Goal: Find specific page/section: Find specific page/section

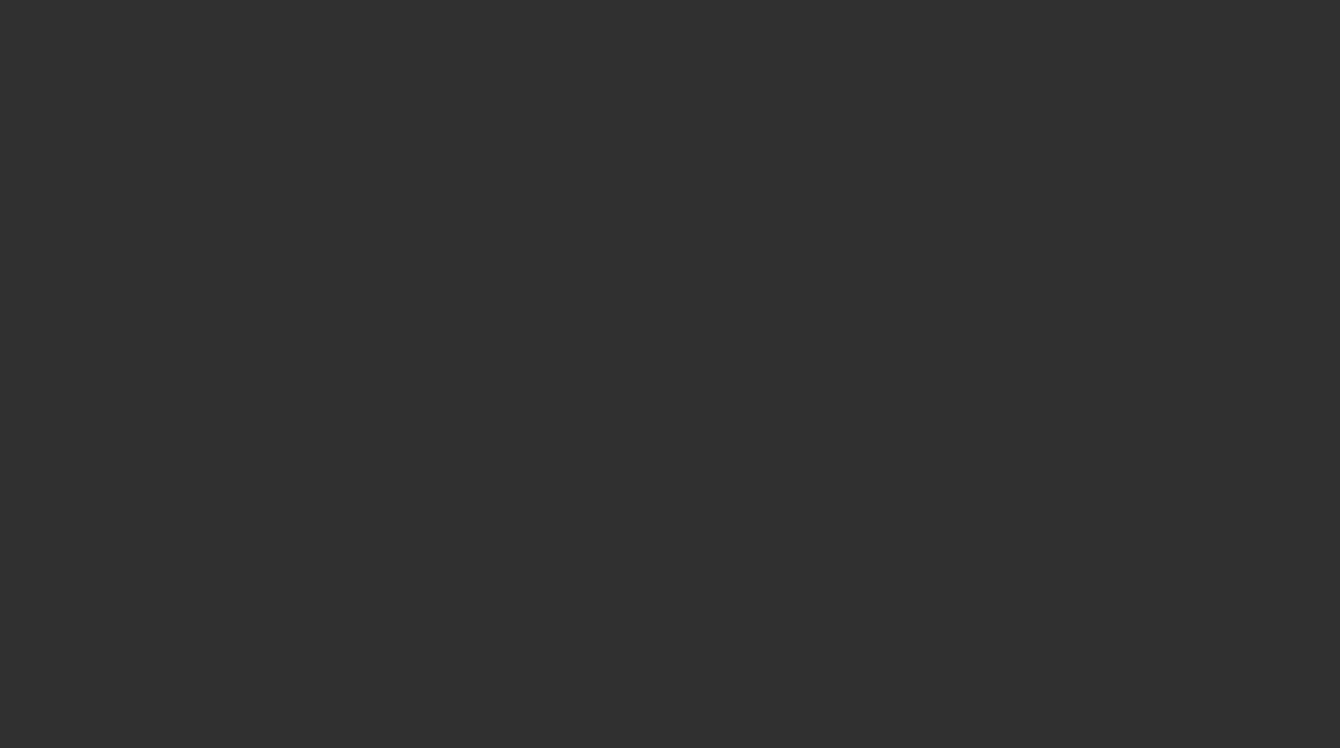
select select "10"
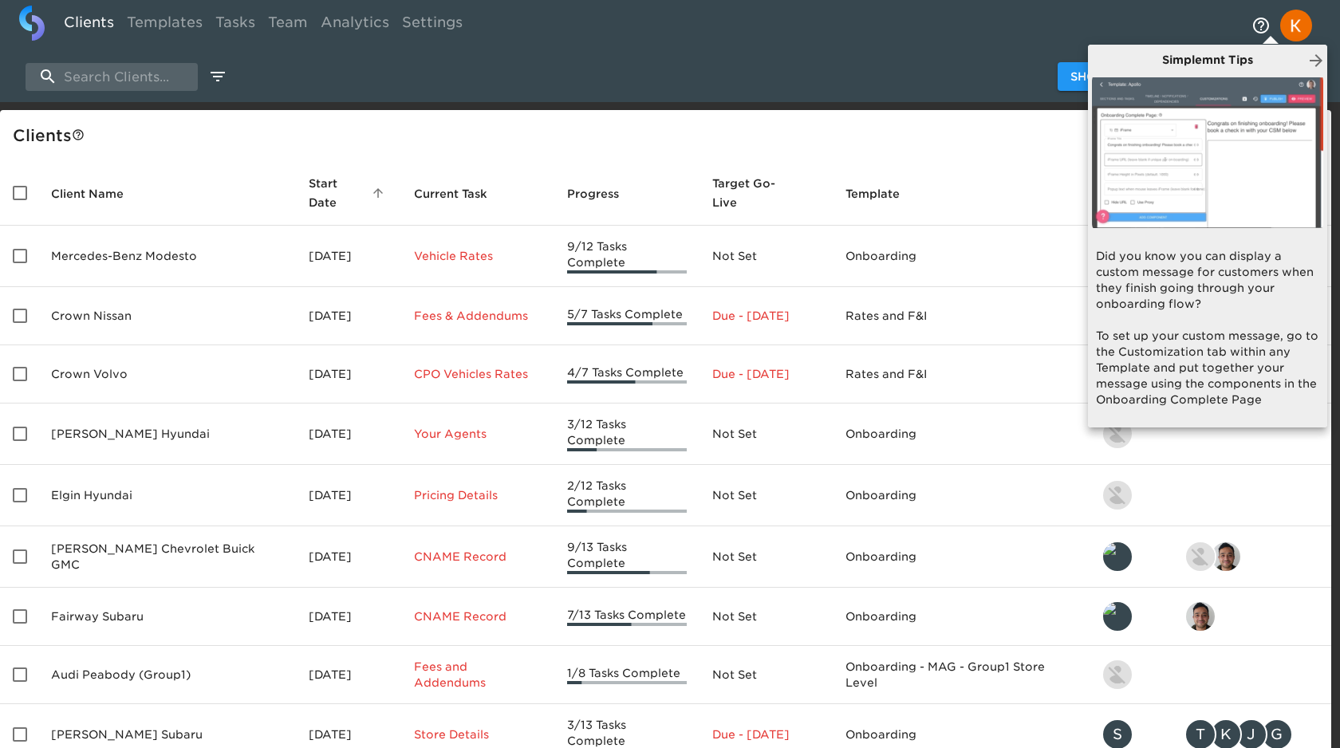
click at [501, 131] on div at bounding box center [670, 374] width 1340 height 748
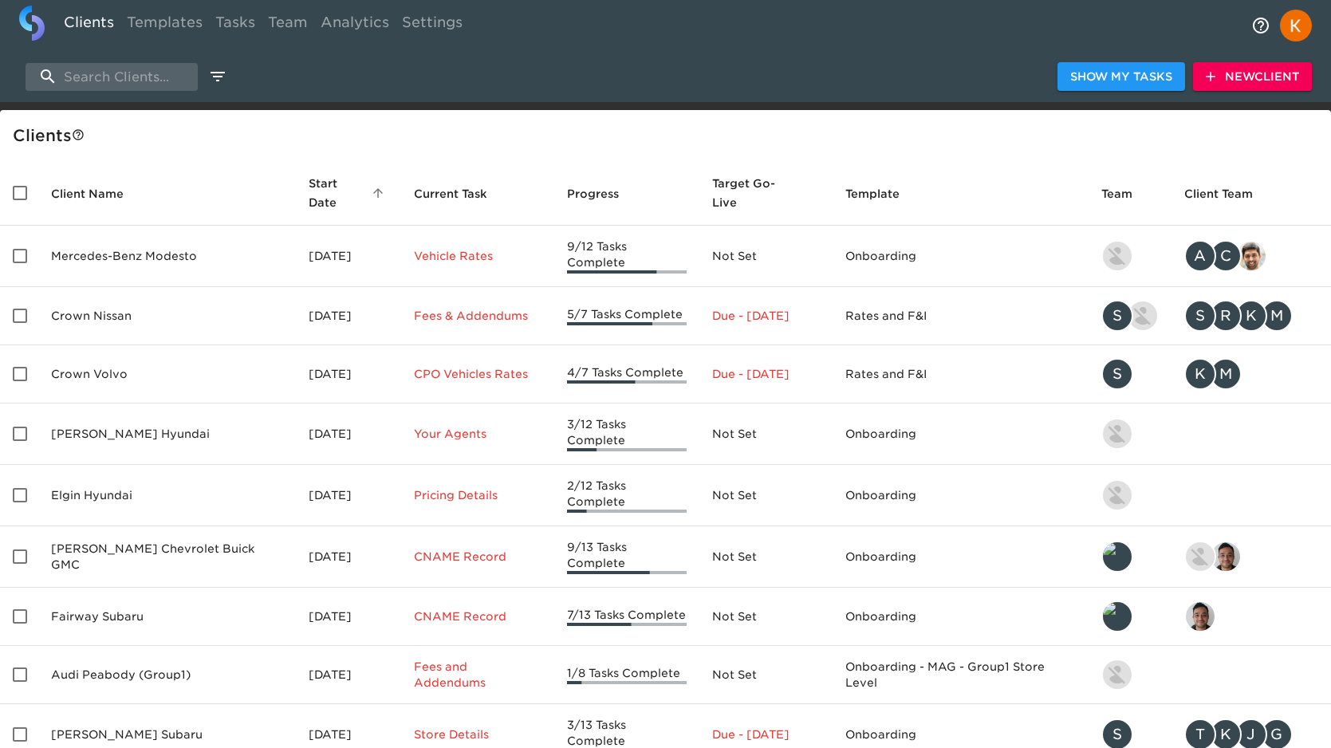
click at [1115, 163] on th "Team" at bounding box center [1130, 193] width 83 height 65
click at [759, 53] on div "Show My Tasks New Client" at bounding box center [665, 76] width 1331 height 51
click at [426, 20] on link "Settings" at bounding box center [432, 25] width 73 height 39
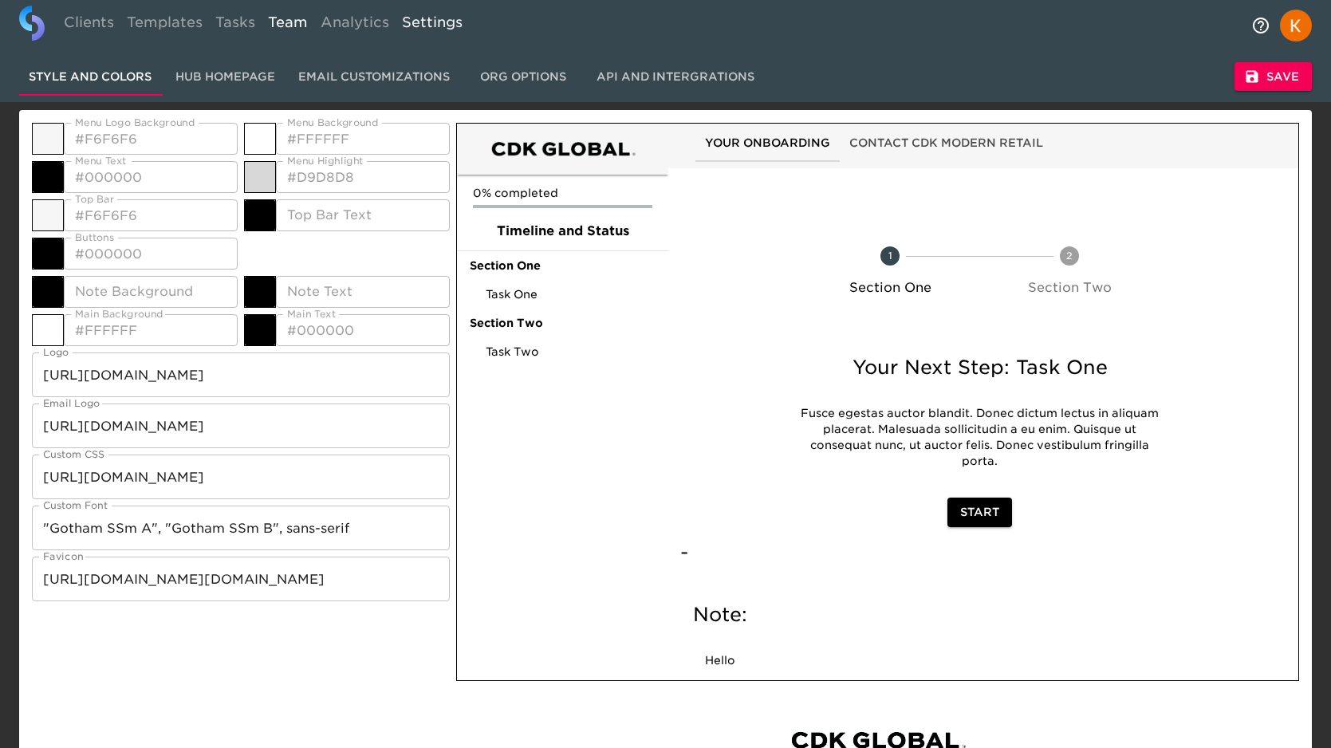
click at [270, 20] on link "Team" at bounding box center [288, 25] width 53 height 39
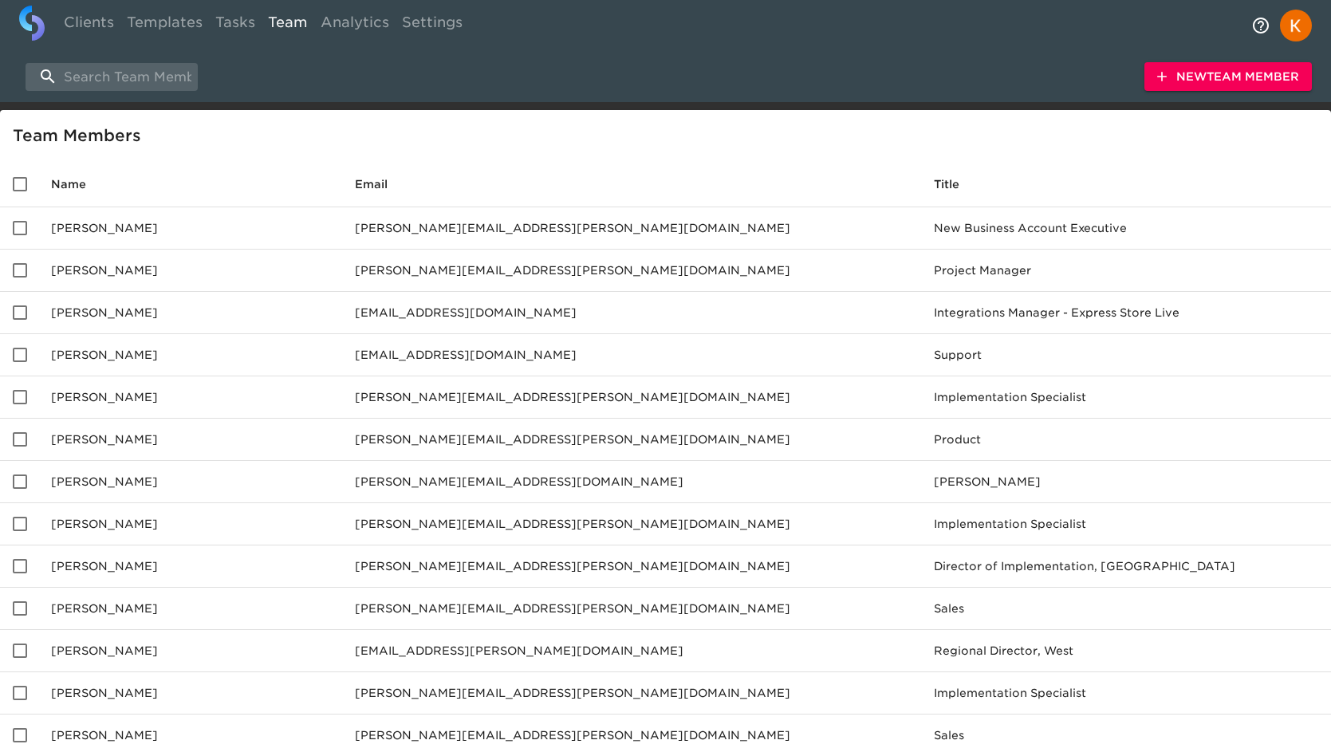
scroll to position [4, 0]
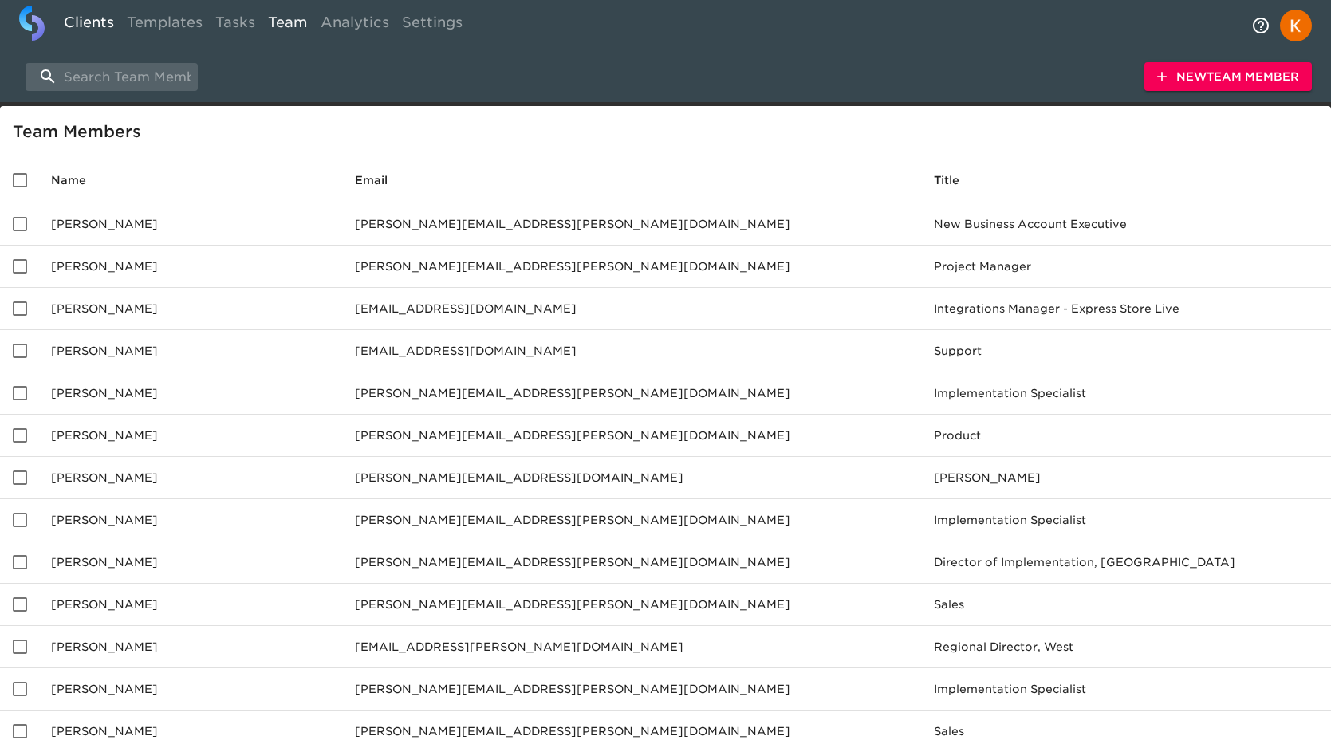
click at [89, 27] on link "Clients" at bounding box center [88, 25] width 63 height 39
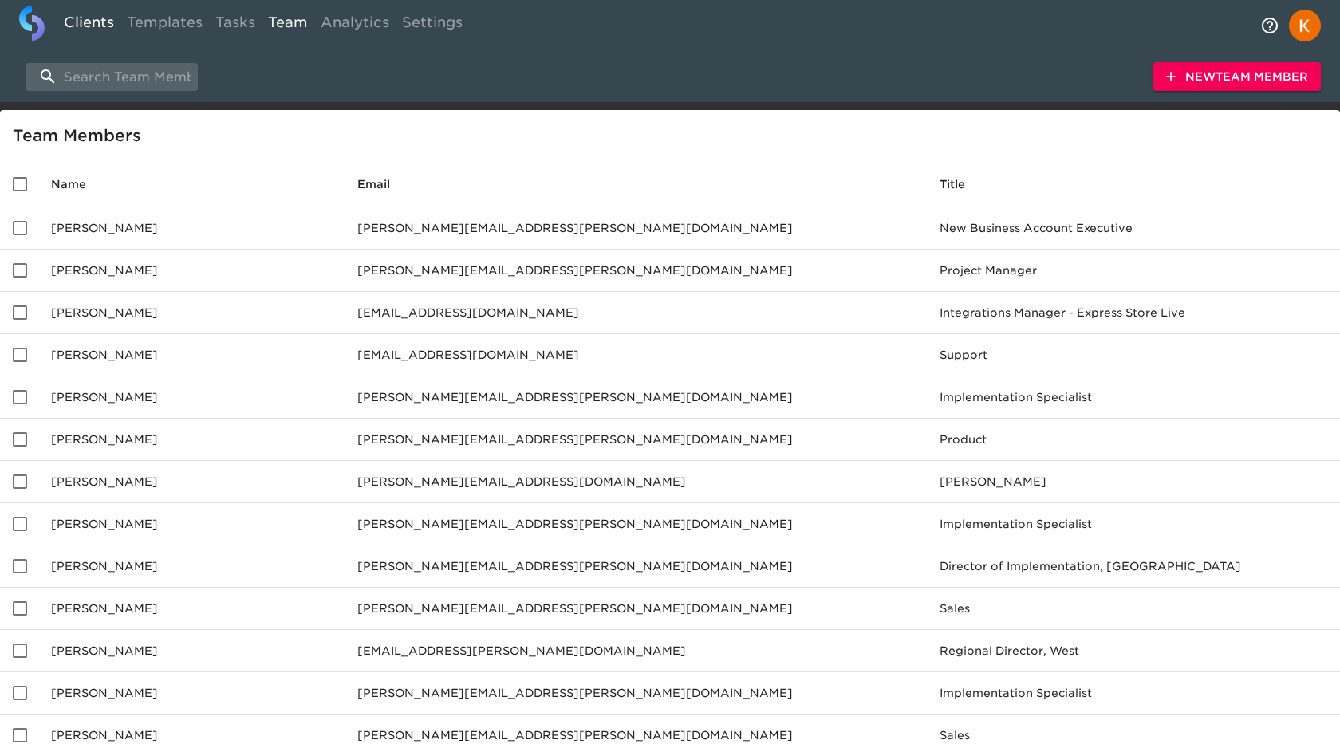
select select "10"
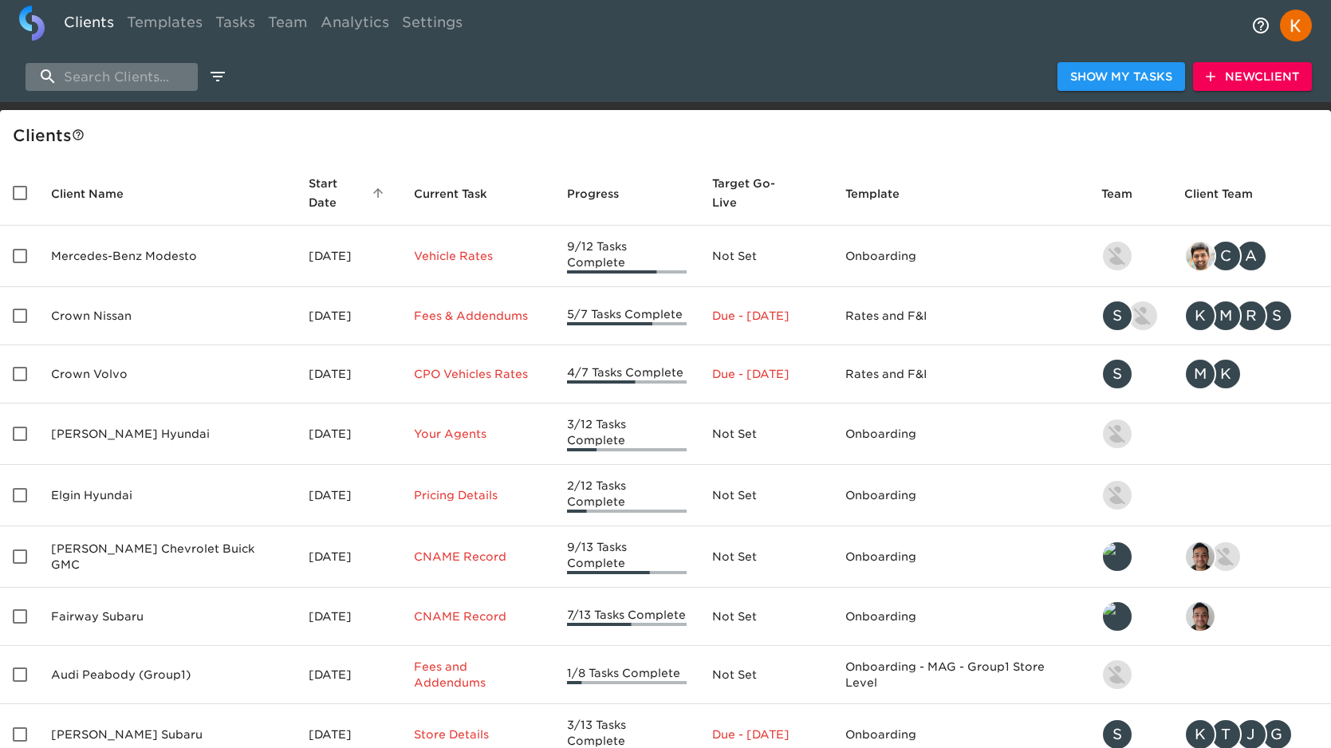
click at [109, 84] on input "search" at bounding box center [112, 77] width 172 height 28
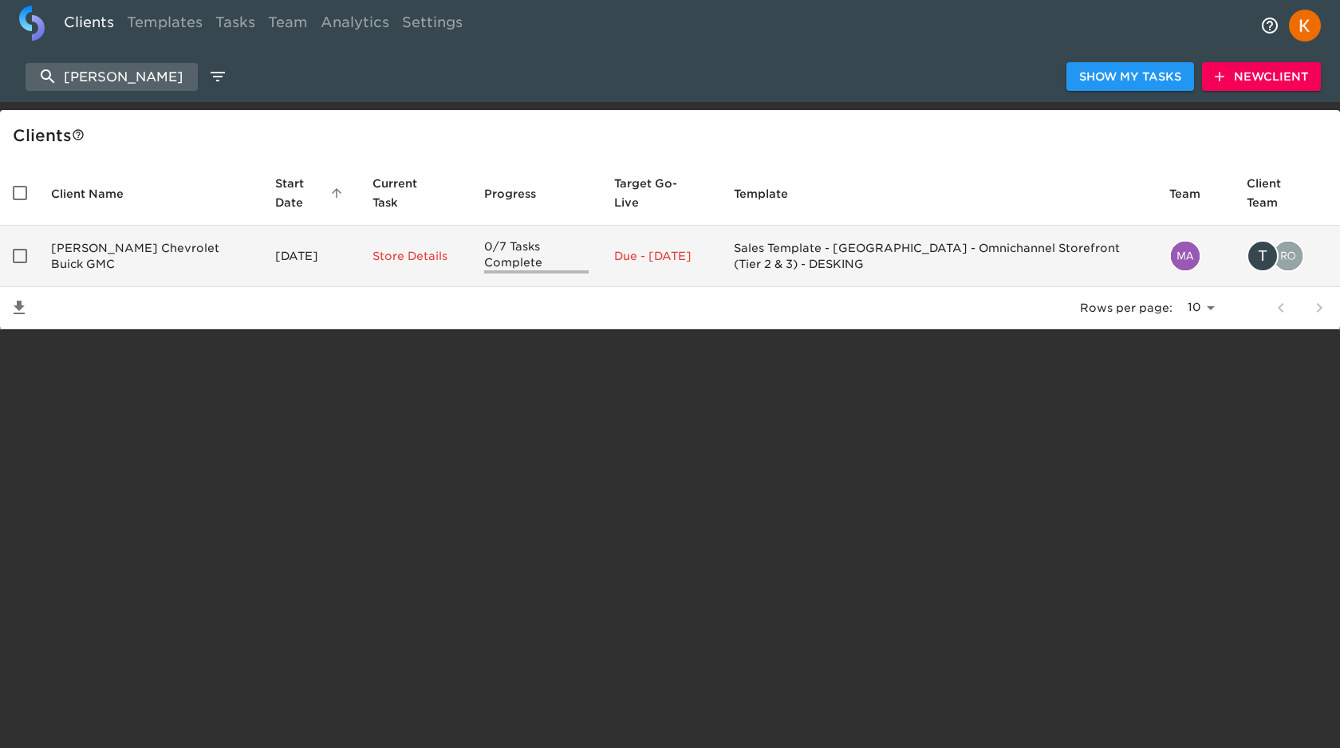
type input "[PERSON_NAME]"
click at [916, 276] on td "Sales Template - [GEOGRAPHIC_DATA] - Omnichannel Storefront (Tier 2 & 3) - DESK…" at bounding box center [938, 256] width 435 height 61
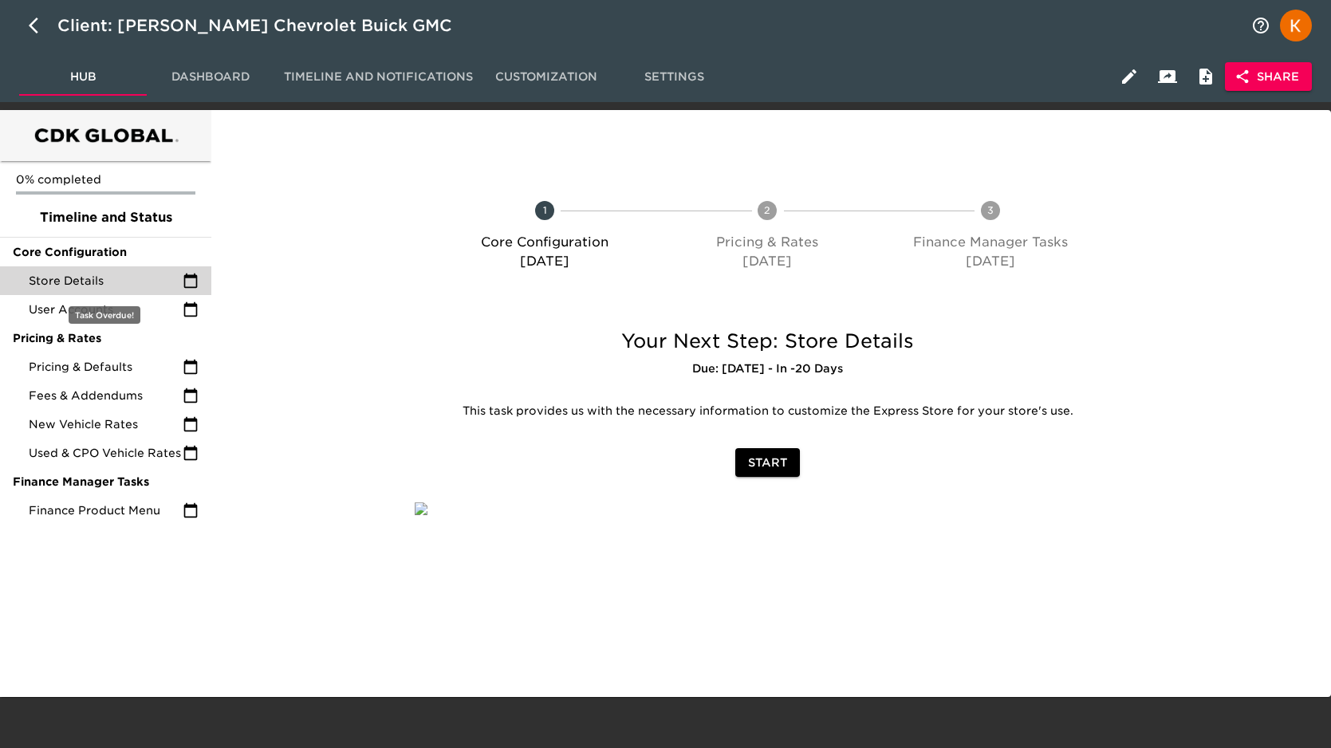
click at [109, 280] on span "Store Details" at bounding box center [106, 281] width 154 height 16
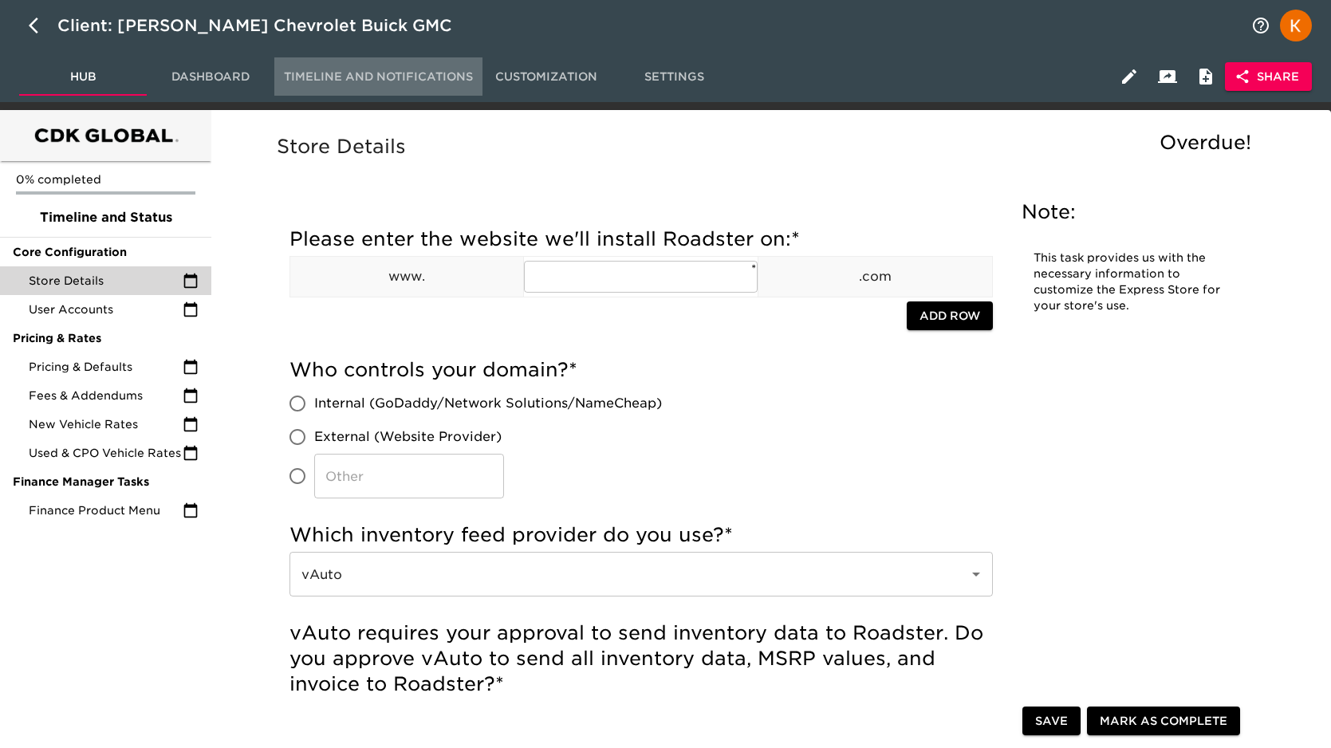
drag, startPoint x: 479, startPoint y: 77, endPoint x: 518, endPoint y: 78, distance: 39.9
click at [479, 77] on button "Timeline and Notifications" at bounding box center [378, 76] width 208 height 38
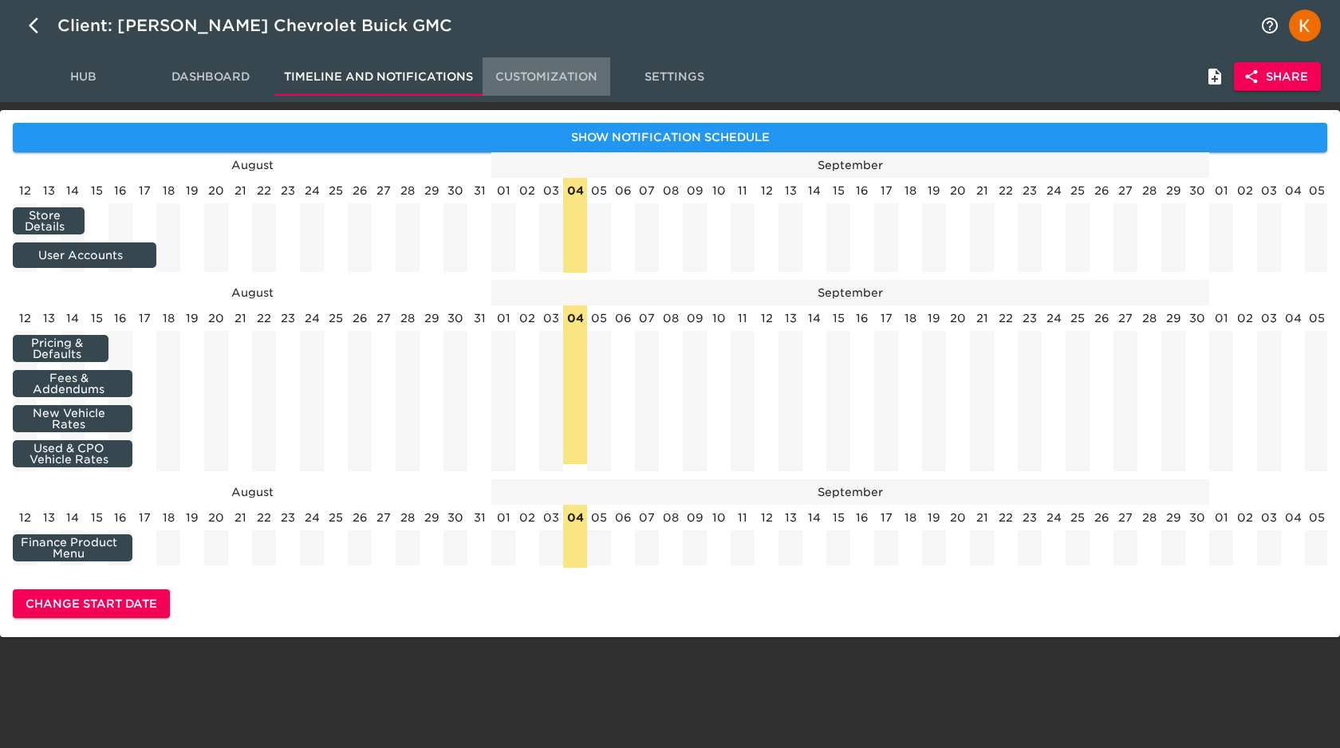
click at [530, 77] on span "Customization" at bounding box center [546, 77] width 108 height 20
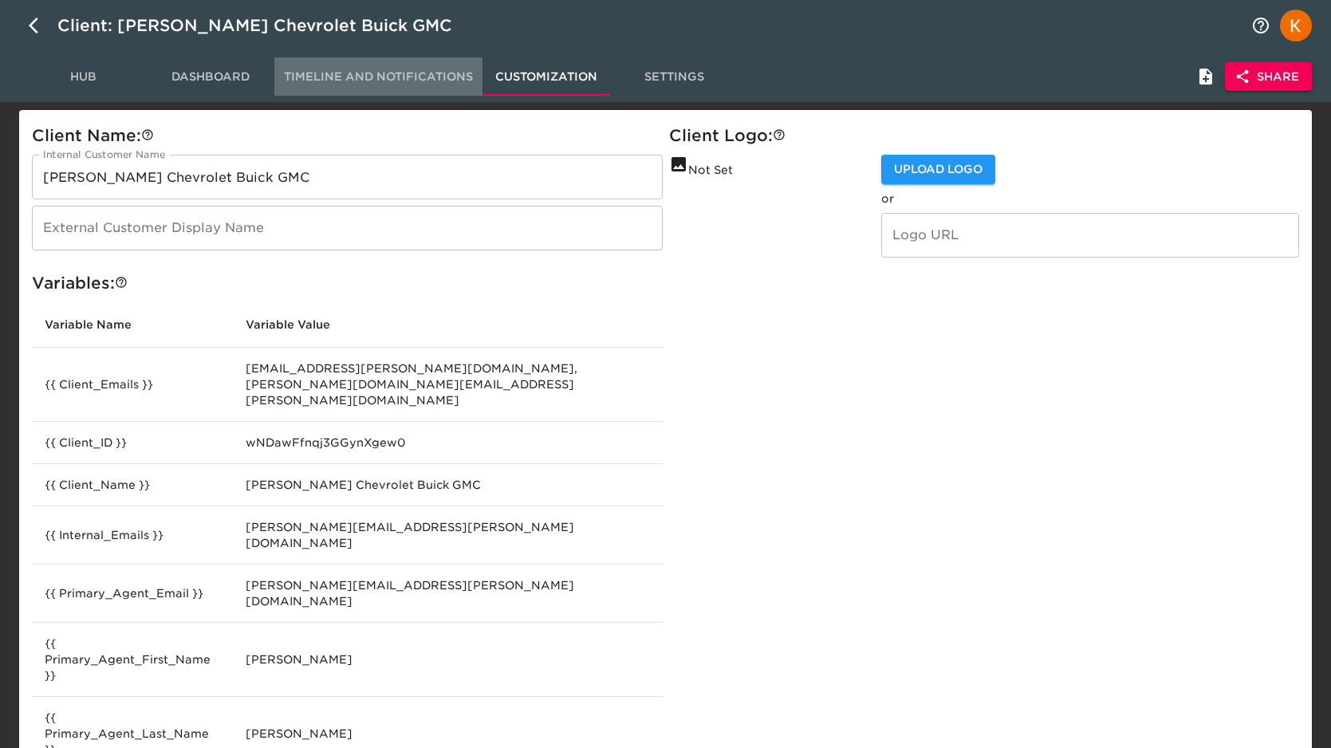
drag, startPoint x: 371, startPoint y: 77, endPoint x: 286, endPoint y: 69, distance: 85.0
click at [371, 77] on span "Timeline and Notifications" at bounding box center [378, 77] width 189 height 20
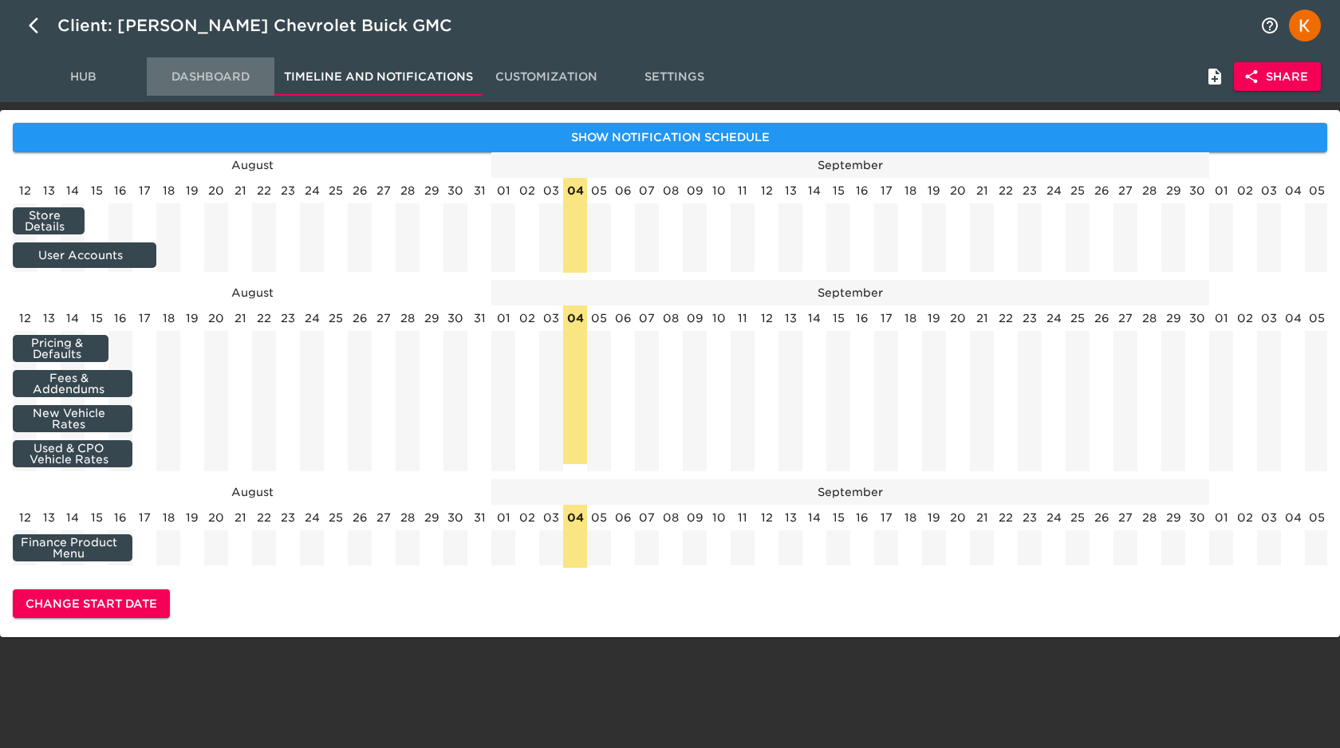
click at [209, 69] on span "Dashboard" at bounding box center [210, 77] width 108 height 20
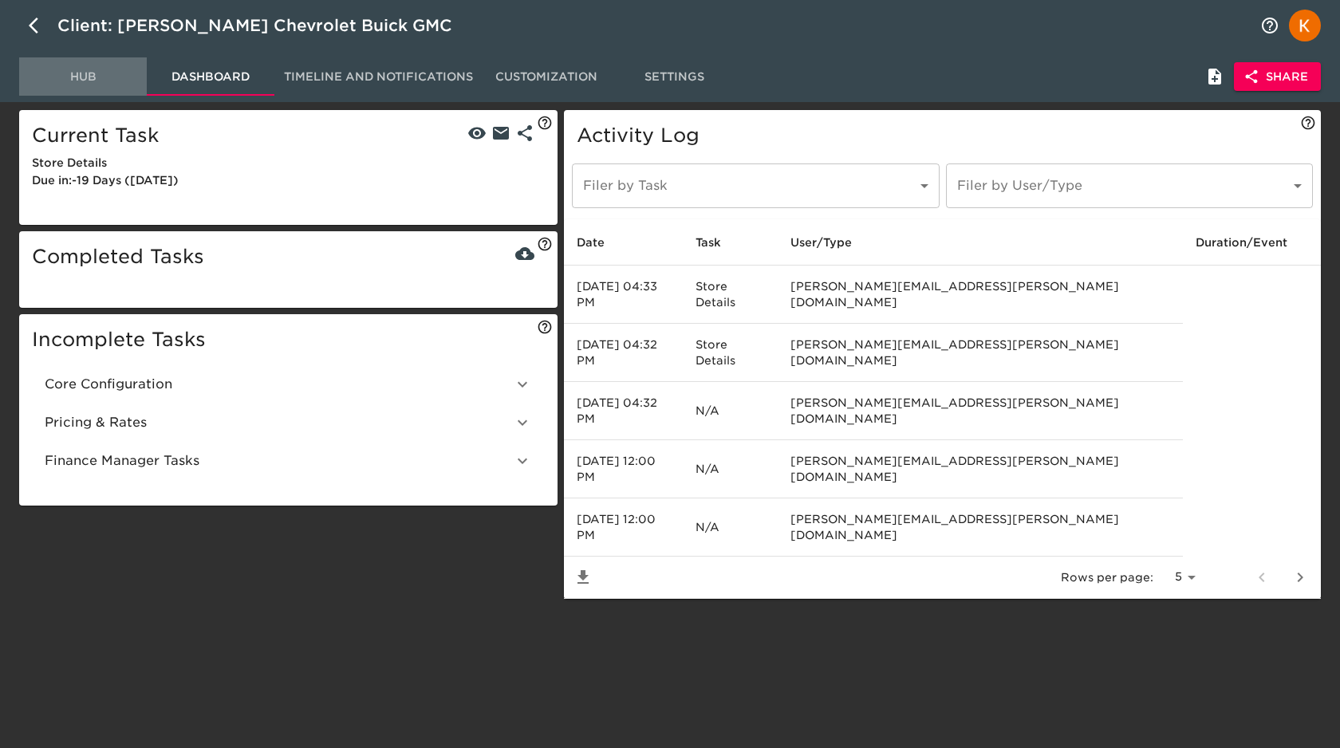
click at [90, 67] on span "Hub" at bounding box center [83, 77] width 108 height 20
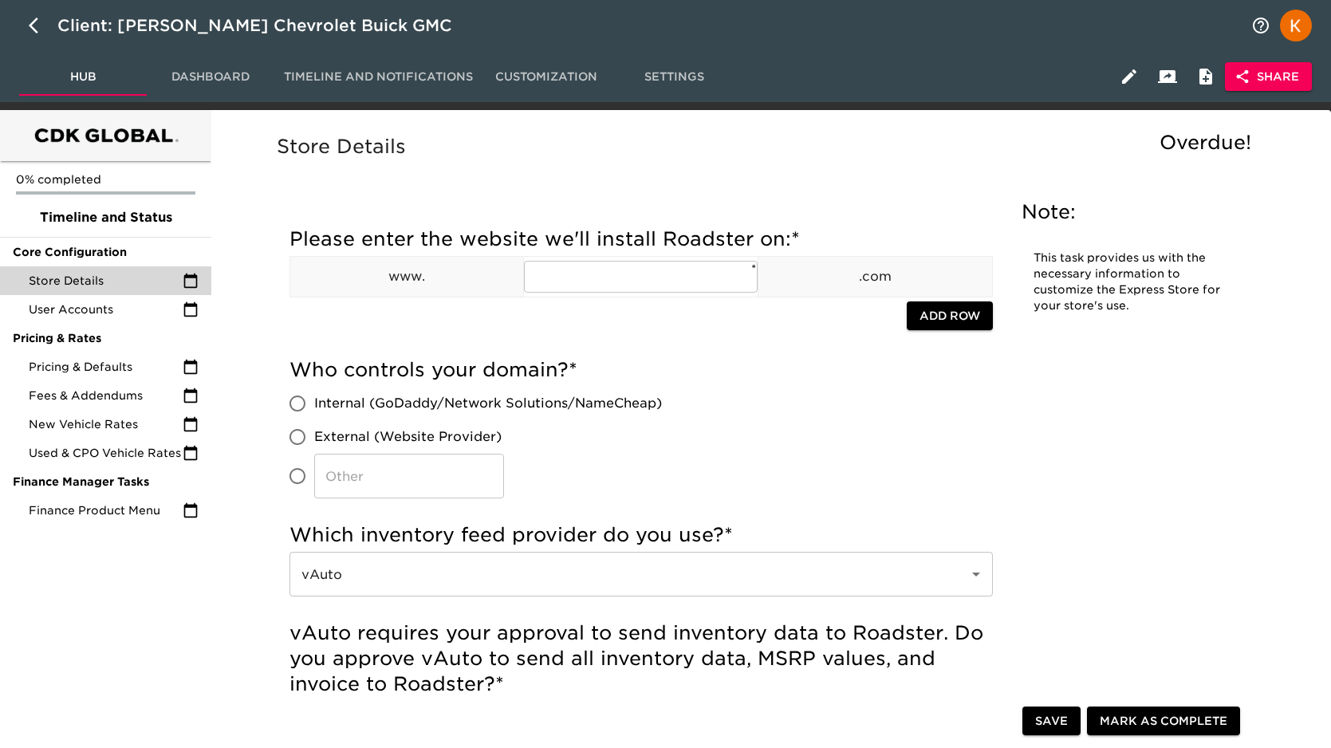
click at [557, 156] on h5 "Store Details" at bounding box center [768, 147] width 983 height 26
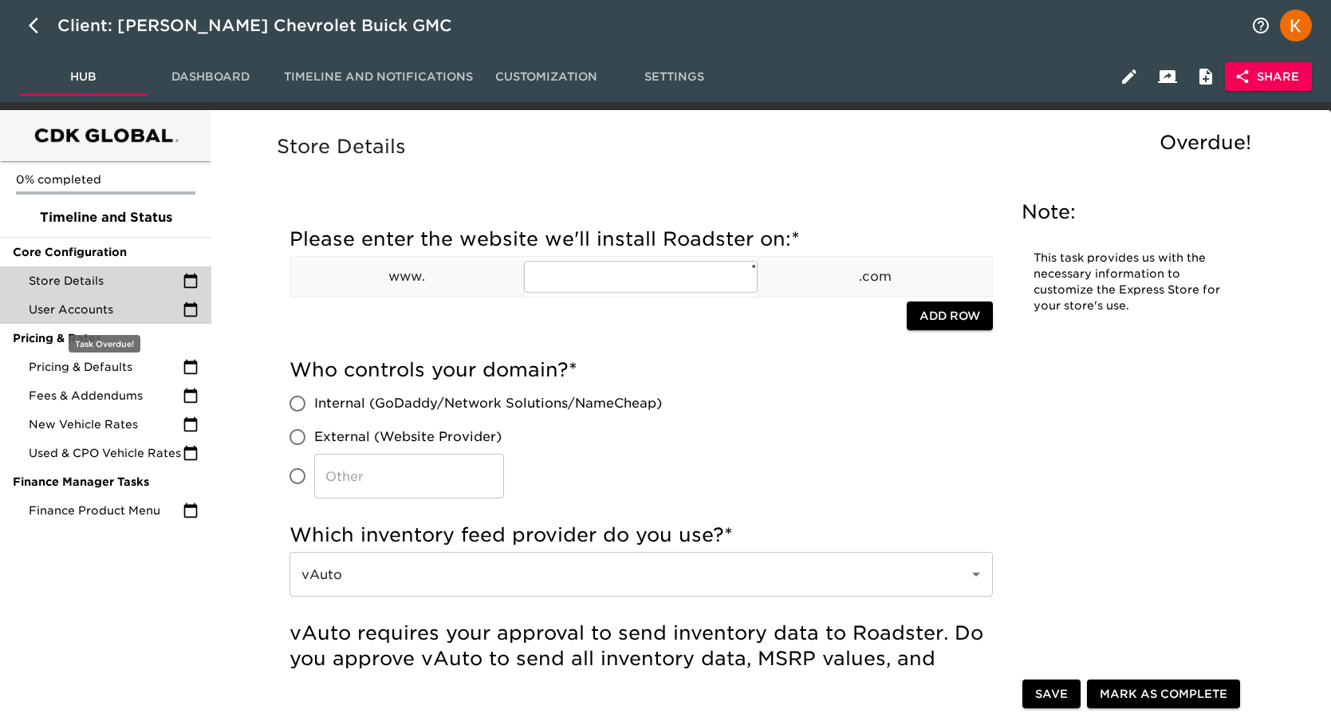
click at [102, 309] on span "User Accounts" at bounding box center [106, 309] width 154 height 16
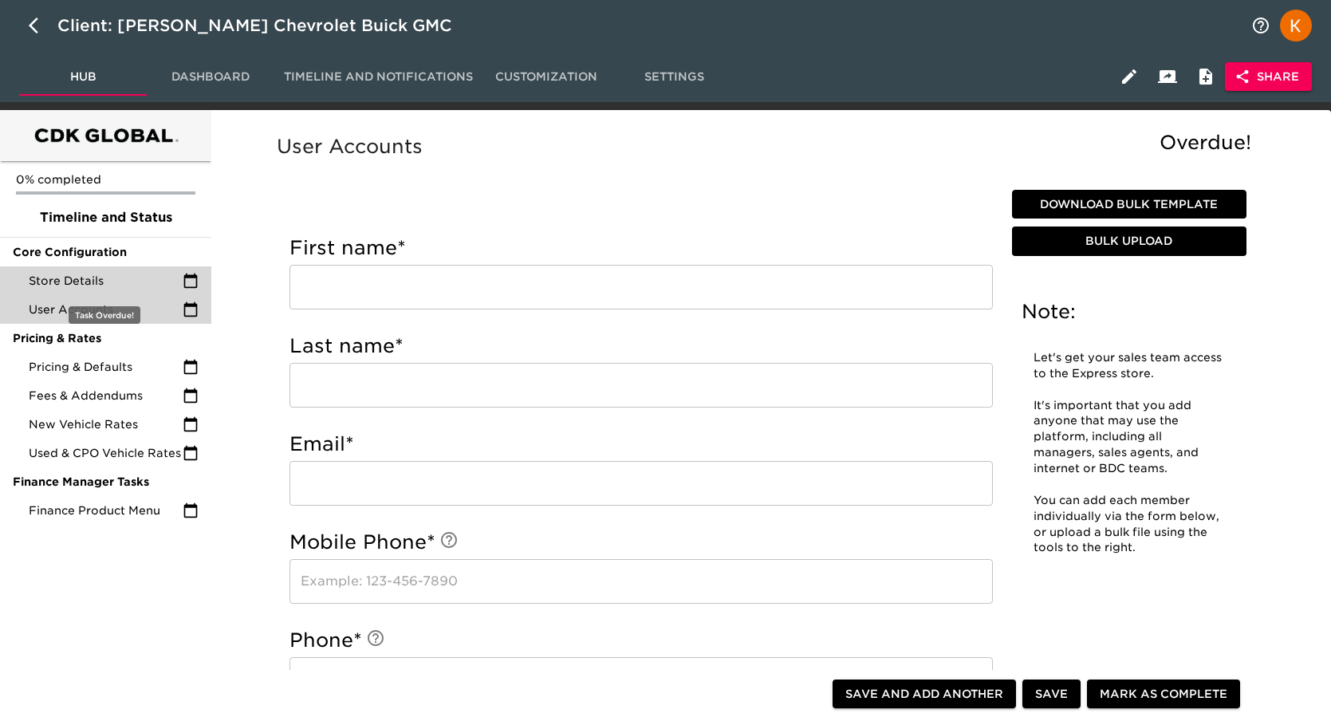
click at [121, 270] on div "Store Details" at bounding box center [105, 280] width 211 height 29
